Goal: Information Seeking & Learning: Learn about a topic

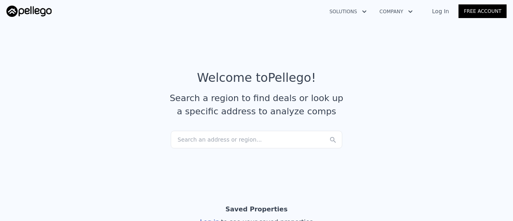
click at [485, 9] on link "Free Account" at bounding box center [483, 11] width 48 height 14
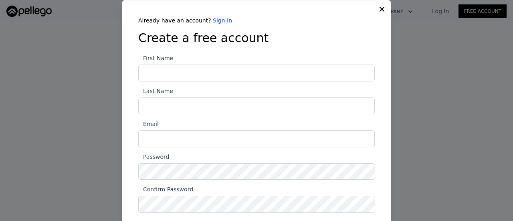
click at [378, 9] on icon at bounding box center [382, 9] width 8 height 8
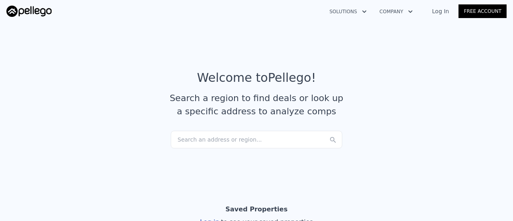
click at [224, 140] on div "Search an address or region..." at bounding box center [257, 140] width 172 height 18
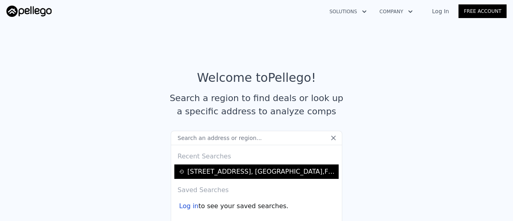
click at [205, 173] on div "[STREET_ADDRESS]" at bounding box center [262, 172] width 149 height 10
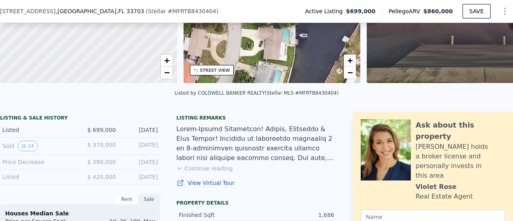
scroll to position [127, 0]
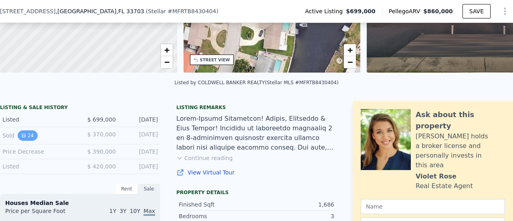
click at [29, 141] on button "24" at bounding box center [28, 135] width 20 height 10
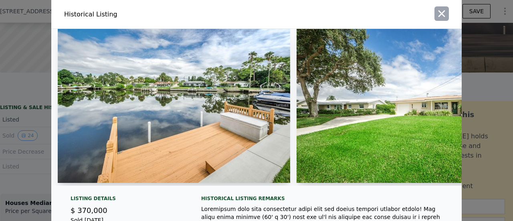
click at [441, 13] on icon "button" at bounding box center [441, 13] width 11 height 11
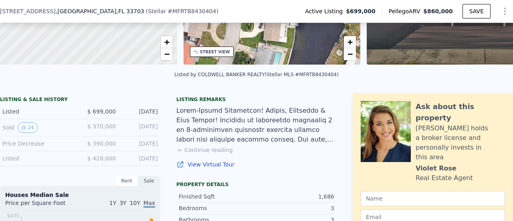
scroll to position [131, 0]
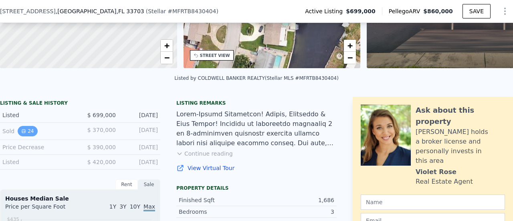
click at [31, 135] on button "24" at bounding box center [28, 131] width 20 height 10
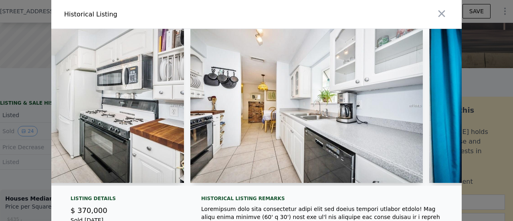
scroll to position [0, 2738]
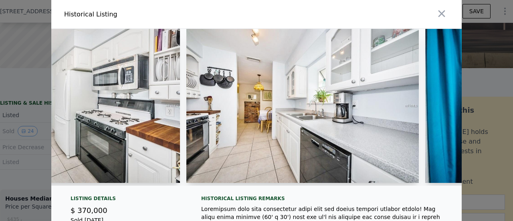
click at [109, 22] on div "Historical Listing" at bounding box center [159, 14] width 202 height 22
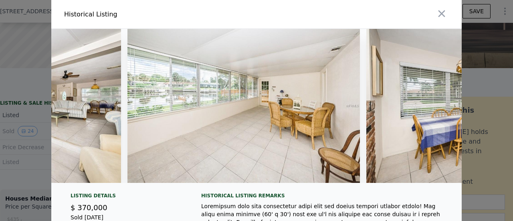
scroll to position [0, 1611]
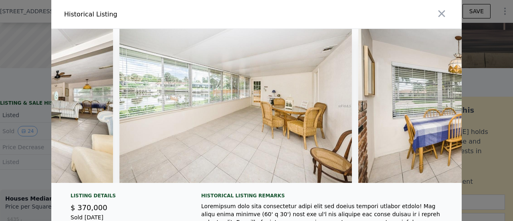
click at [212, 149] on img at bounding box center [235, 106] width 232 height 154
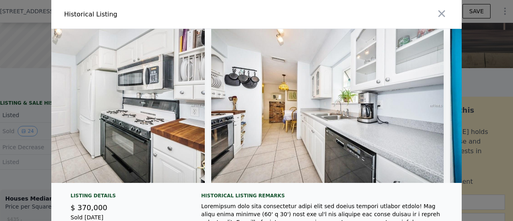
scroll to position [0, 2694]
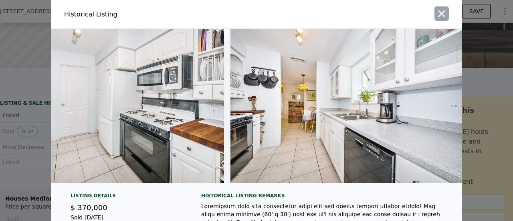
click at [441, 17] on icon "button" at bounding box center [441, 13] width 11 height 11
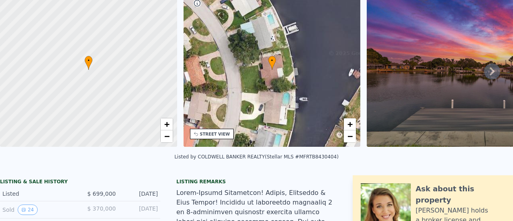
scroll to position [0, 0]
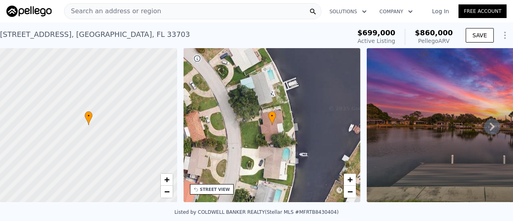
click at [212, 10] on div "Search an address or region" at bounding box center [192, 11] width 257 height 16
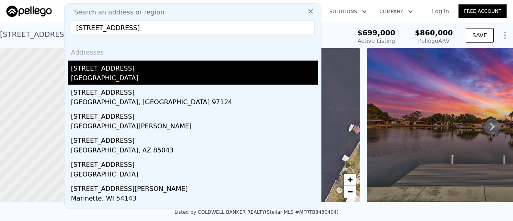
type input "[STREET_ADDRESS]"
click at [124, 67] on div "[STREET_ADDRESS]" at bounding box center [194, 67] width 247 height 13
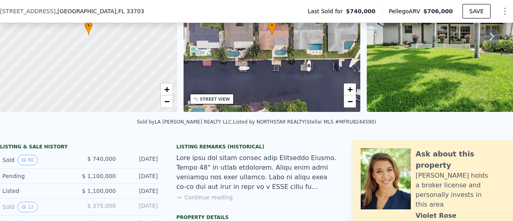
scroll to position [146, 0]
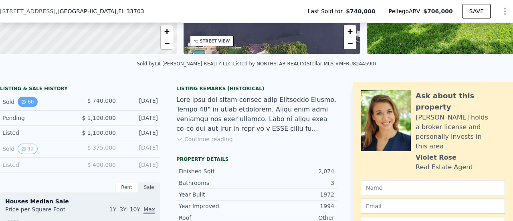
click at [26, 107] on button "60" at bounding box center [28, 102] width 20 height 10
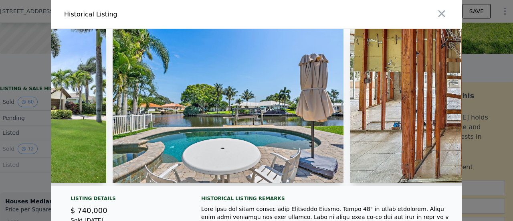
scroll to position [0, 601]
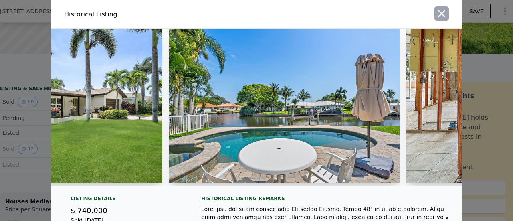
click at [436, 14] on icon "button" at bounding box center [441, 13] width 11 height 11
